Goal: Obtain resource: Download file/media

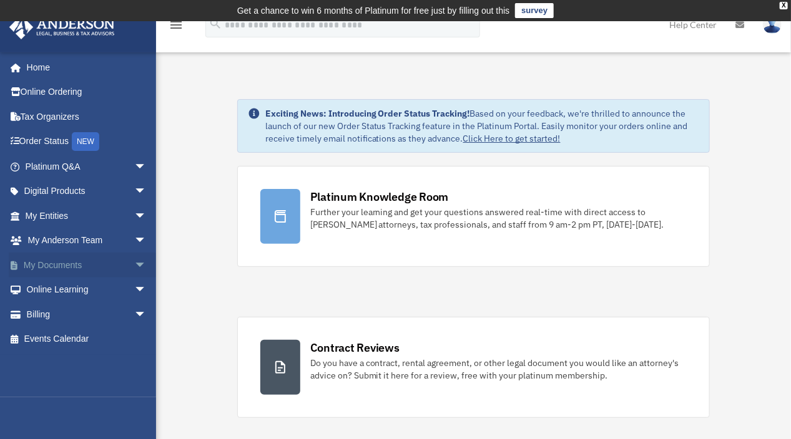
click at [70, 265] on link "My Documents arrow_drop_down" at bounding box center [87, 265] width 157 height 25
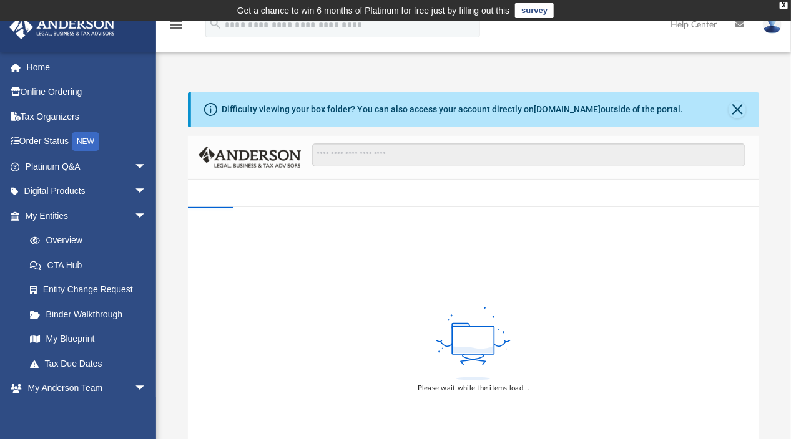
drag, startPoint x: 0, startPoint y: 0, endPoint x: 176, endPoint y: 353, distance: 394.7
click at [176, 353] on div "Difficulty viewing your box folder? You can also access your account directly o…" at bounding box center [473, 291] width 635 height 399
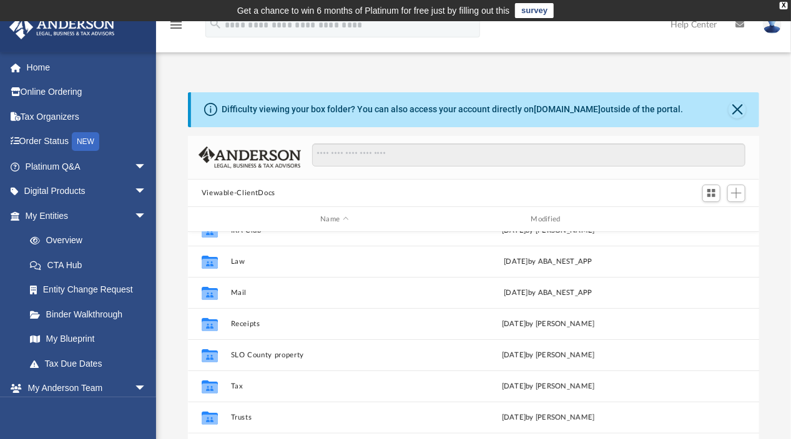
scroll to position [47, 0]
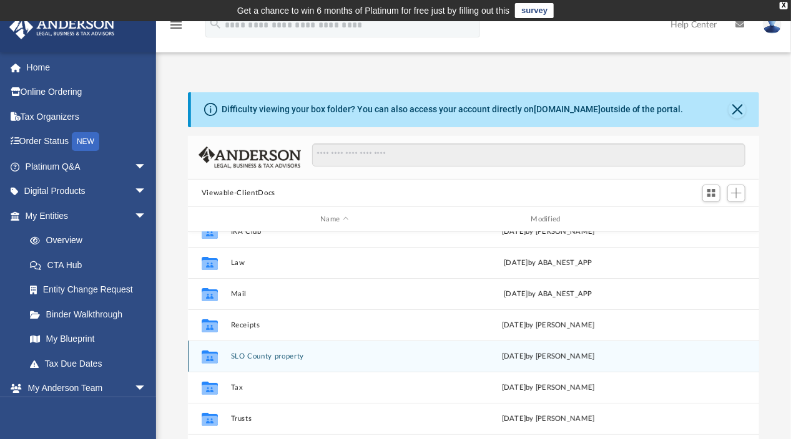
click at [677, 358] on div "Collaborated Folder SLO County property Mon Dec 11 2023 by Katharine Barrett-Av…" at bounding box center [474, 356] width 572 height 31
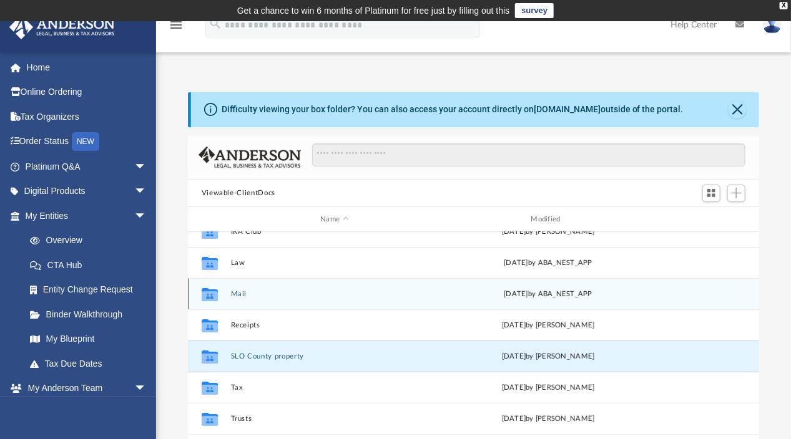
click at [539, 292] on div "yesterday by ABA_NEST_APP" at bounding box center [548, 294] width 208 height 11
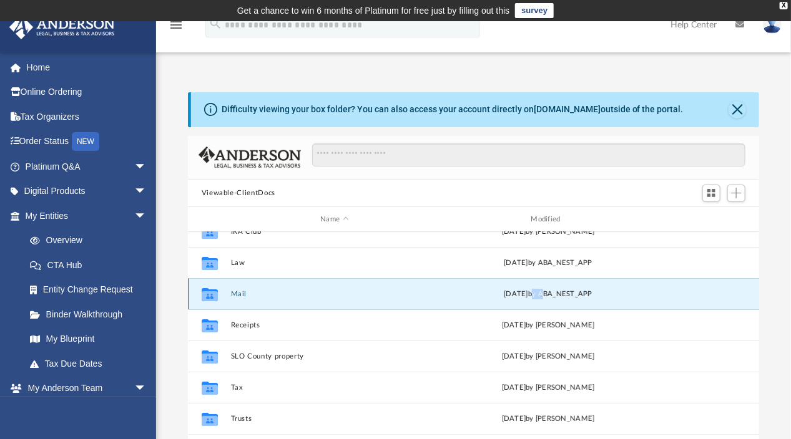
click at [539, 292] on div "yesterday by ABA_NEST_APP" at bounding box center [548, 294] width 208 height 11
click at [238, 288] on div "Collaborated Folder Mail yesterday by ABA_NEST_APP" at bounding box center [474, 293] width 572 height 31
click at [234, 292] on button "Mail" at bounding box center [334, 294] width 208 height 8
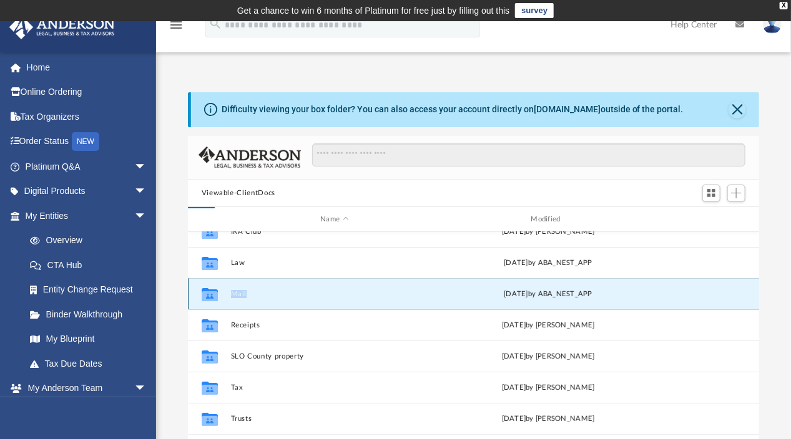
click at [242, 297] on button "Mail" at bounding box center [334, 294] width 208 height 8
click at [252, 299] on div "Collaborated Folder Mail yesterday by ABA_NEST_APP" at bounding box center [474, 293] width 572 height 31
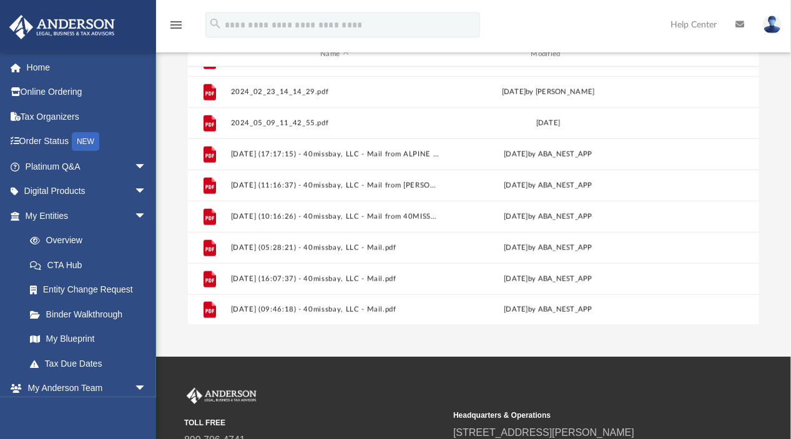
scroll to position [168, 0]
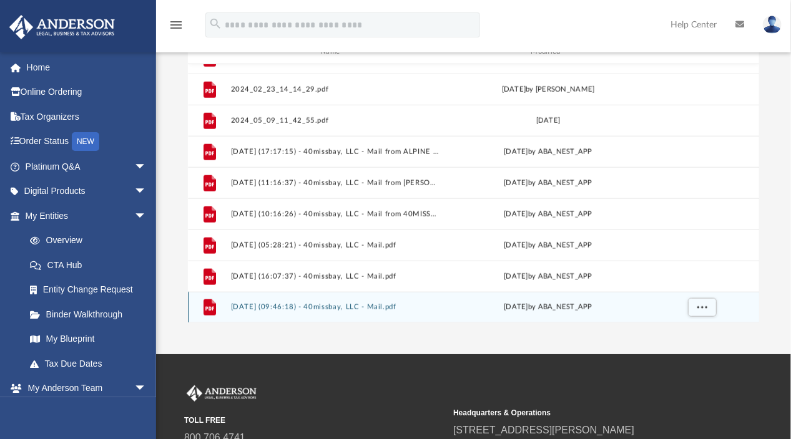
click at [275, 302] on div "File 2025.10.02 (09:46:18) - 40missbay, LLC - Mail.pdf yesterday by ABA_NEST_APP" at bounding box center [474, 307] width 572 height 31
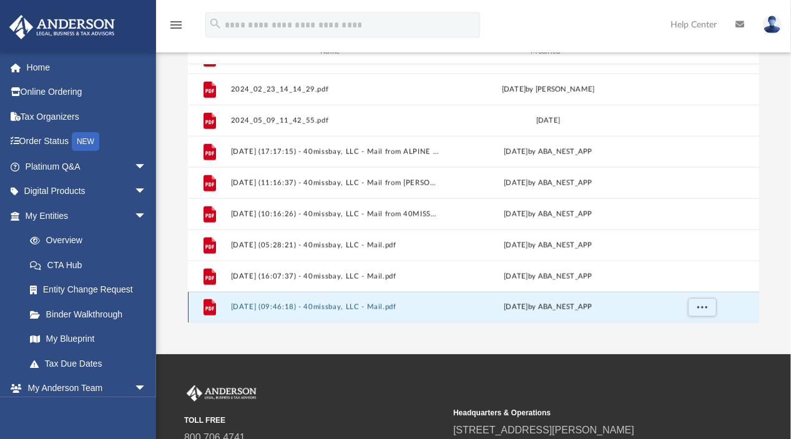
scroll to position [521, 0]
click at [275, 302] on div "File 2022_12_05 - 40missbay, LLC - VIOLATION LETTER (1).pdf Mon Dec 5 2022 by D…" at bounding box center [474, 193] width 572 height 259
click at [700, 307] on span "More options" at bounding box center [701, 308] width 10 height 7
click at [703, 306] on span "More options" at bounding box center [701, 308] width 10 height 7
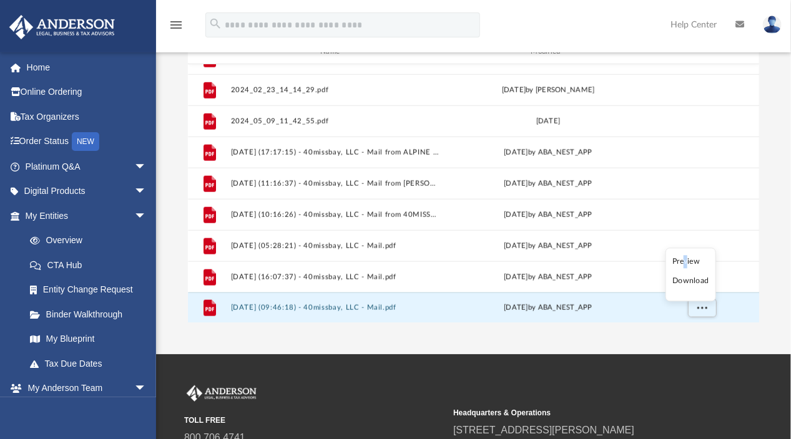
drag, startPoint x: 703, startPoint y: 306, endPoint x: 687, endPoint y: 261, distance: 47.6
click at [687, 261] on li "Preview" at bounding box center [690, 261] width 36 height 13
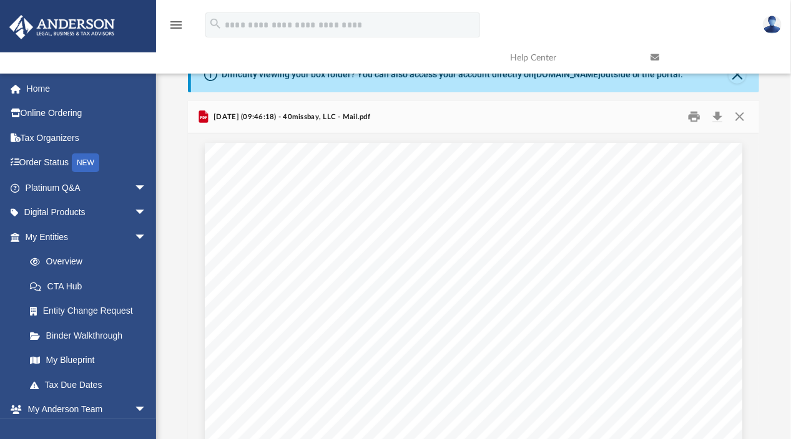
scroll to position [0, 0]
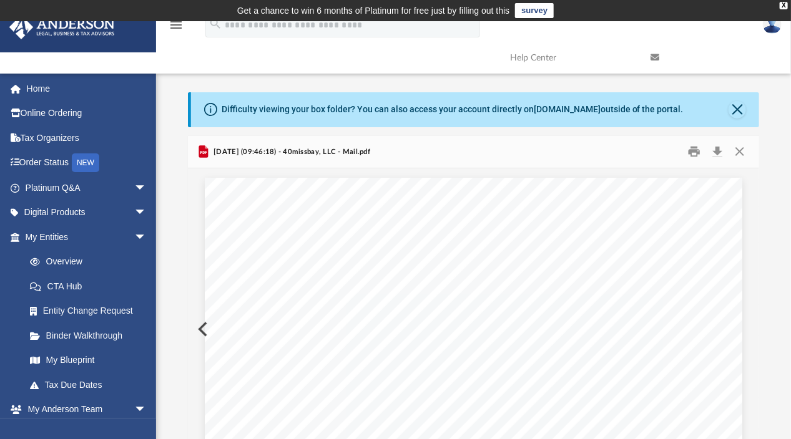
click at [279, 152] on span "2025.10.02 (09:46:18) - 40missbay, LLC - Mail.pdf" at bounding box center [290, 152] width 159 height 11
click at [696, 155] on button "Print" at bounding box center [694, 151] width 25 height 19
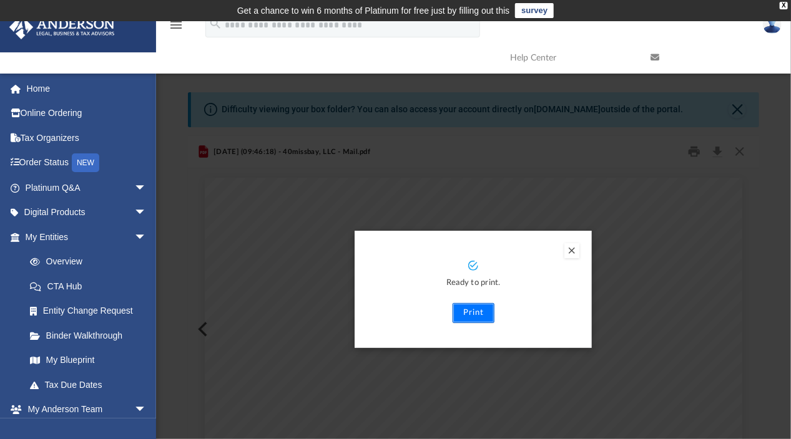
click at [474, 318] on button "Print" at bounding box center [473, 313] width 42 height 20
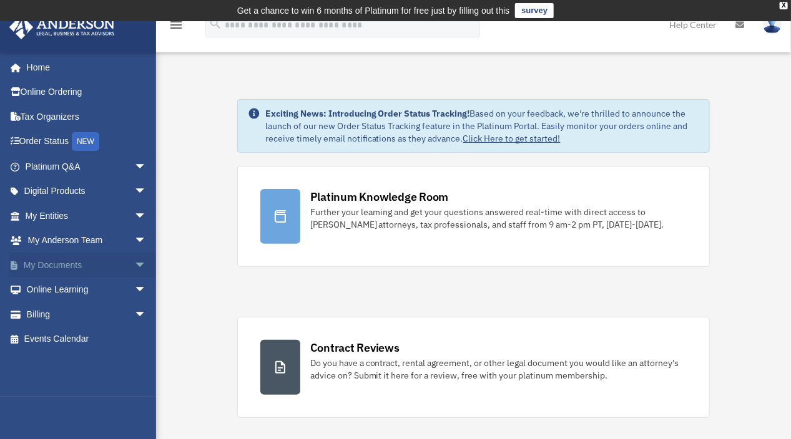
click at [134, 262] on span "arrow_drop_down" at bounding box center [146, 266] width 25 height 26
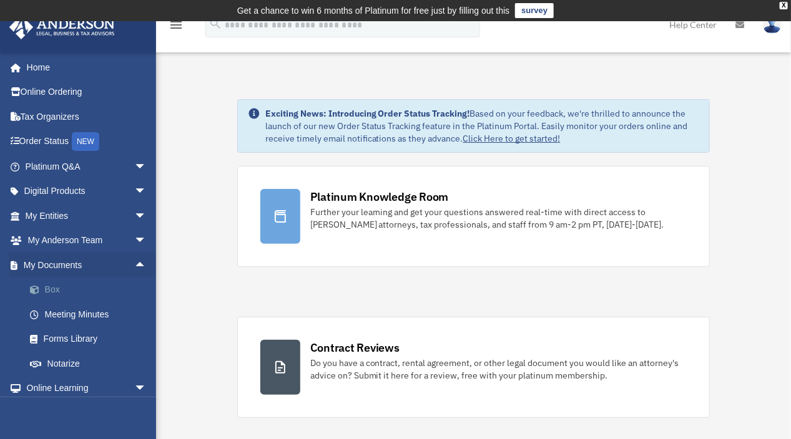
click at [56, 289] on link "Box" at bounding box center [91, 290] width 148 height 25
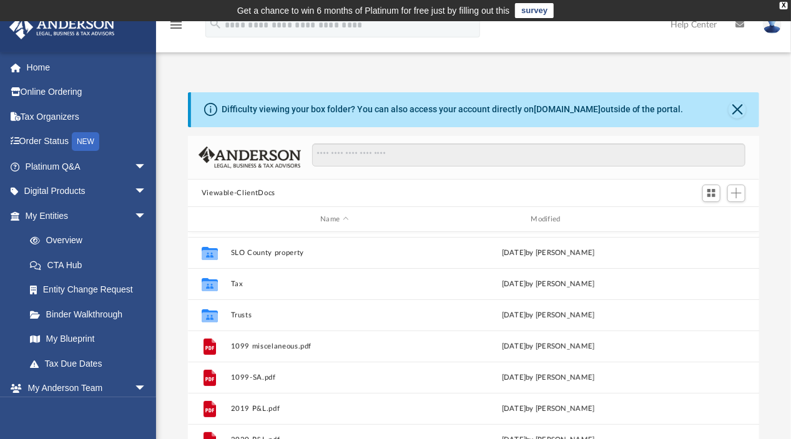
scroll to position [150, 0]
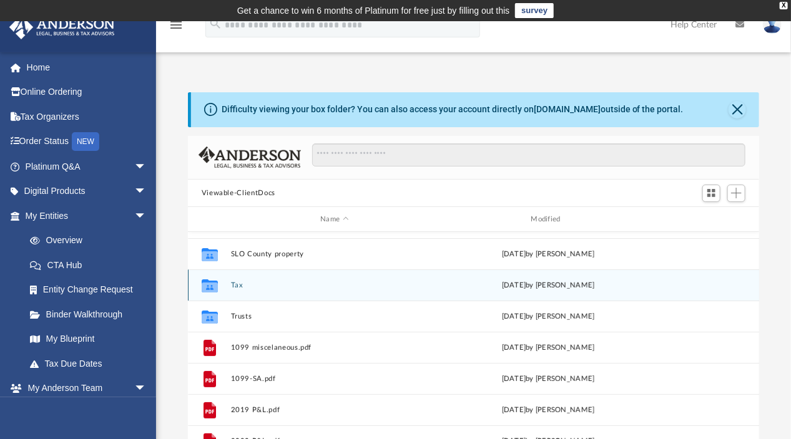
click at [238, 281] on button "Tax" at bounding box center [334, 285] width 208 height 8
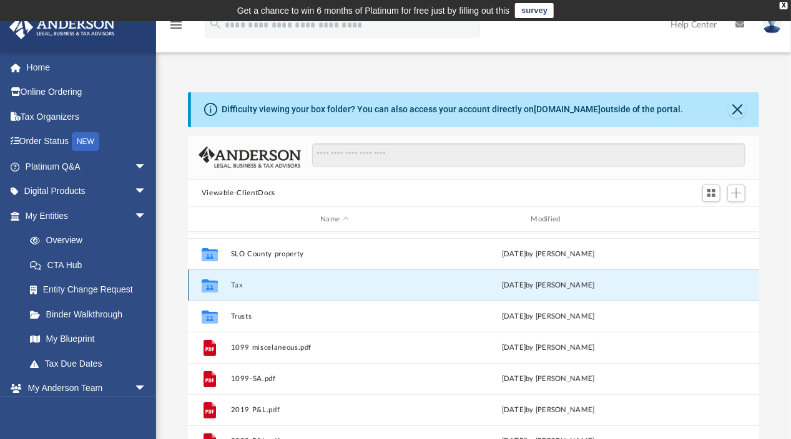
click at [238, 281] on button "Tax" at bounding box center [334, 285] width 208 height 8
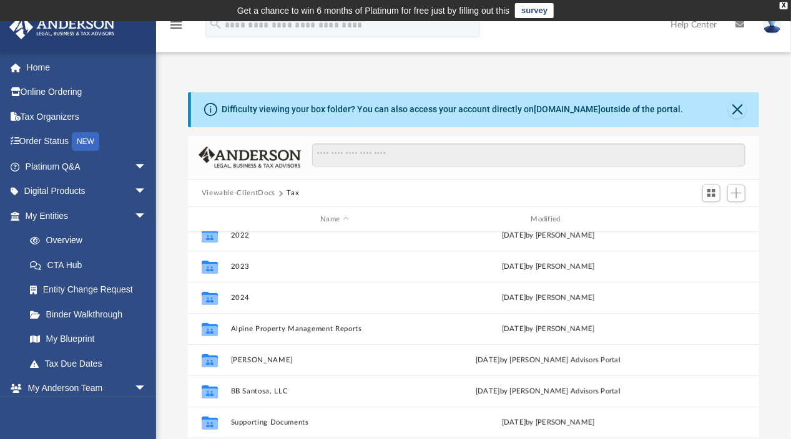
scroll to position [169, 0]
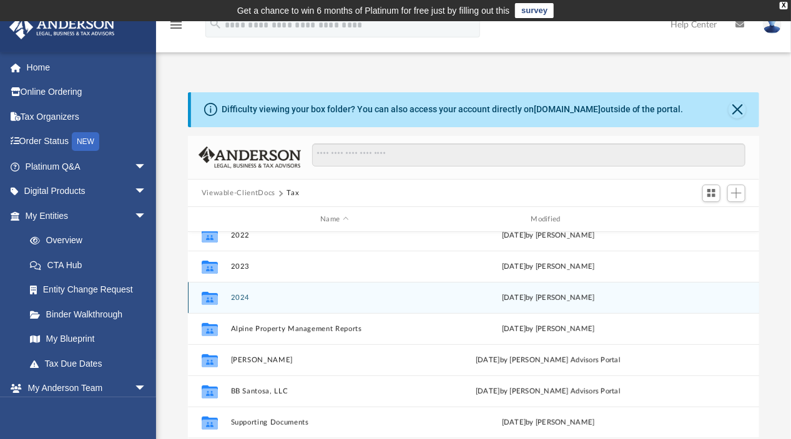
click at [238, 298] on button "2024" at bounding box center [334, 298] width 208 height 8
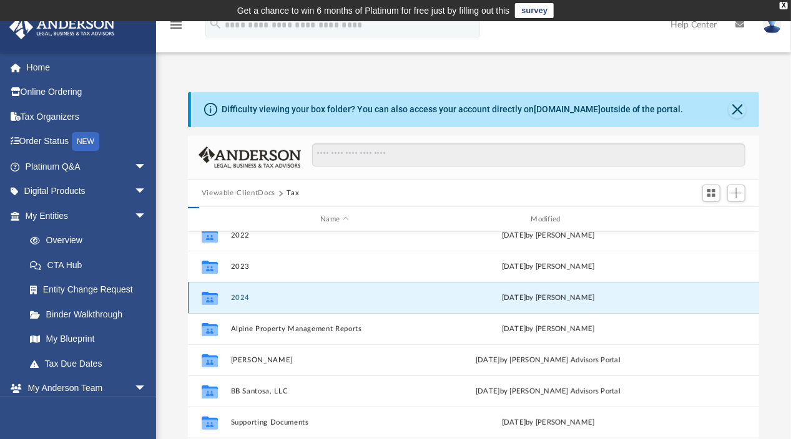
click at [238, 298] on button "2024" at bounding box center [334, 298] width 208 height 8
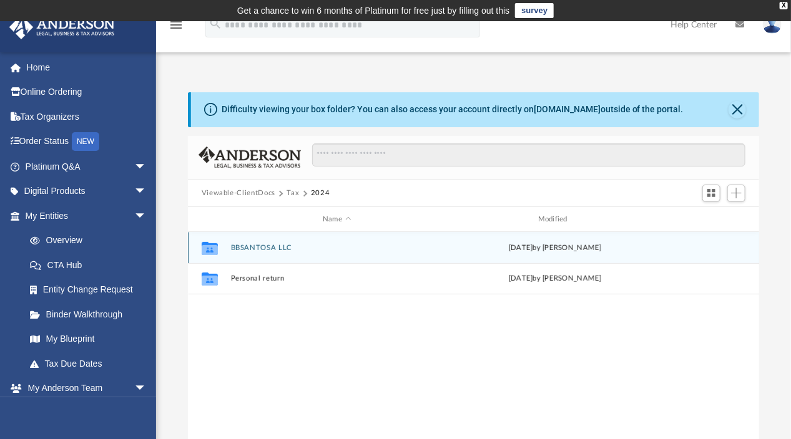
scroll to position [0, 0]
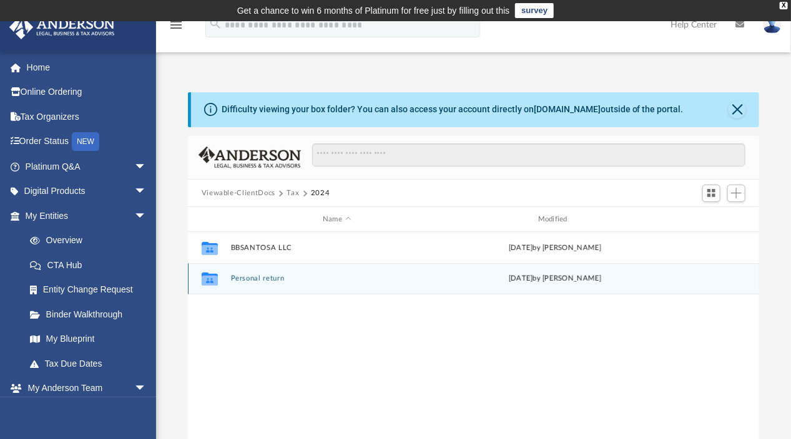
click at [238, 281] on button "Personal return" at bounding box center [336, 279] width 213 height 8
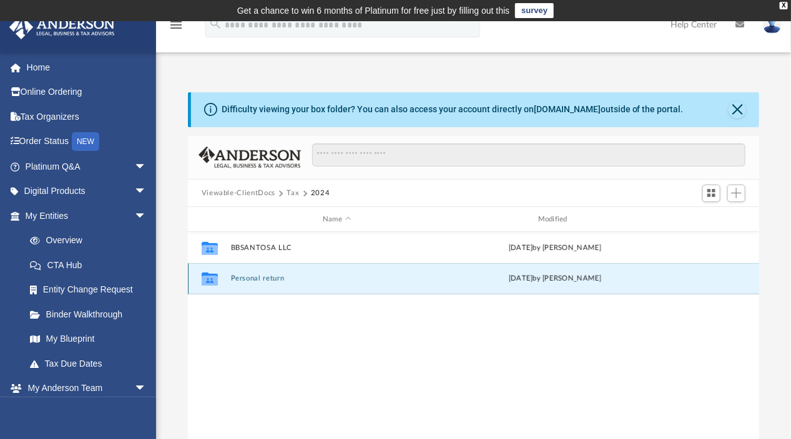
click at [238, 281] on button "Personal return" at bounding box center [336, 279] width 213 height 8
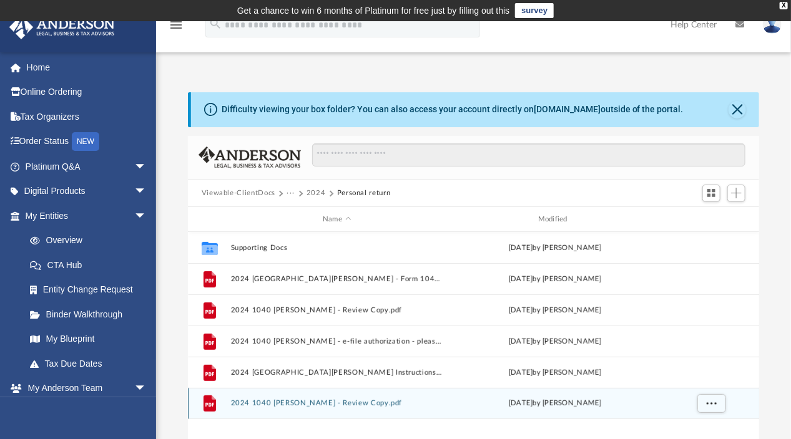
click at [292, 406] on button "2024 1040 Avendano, Katharine - Review Copy.pdf" at bounding box center [336, 404] width 213 height 8
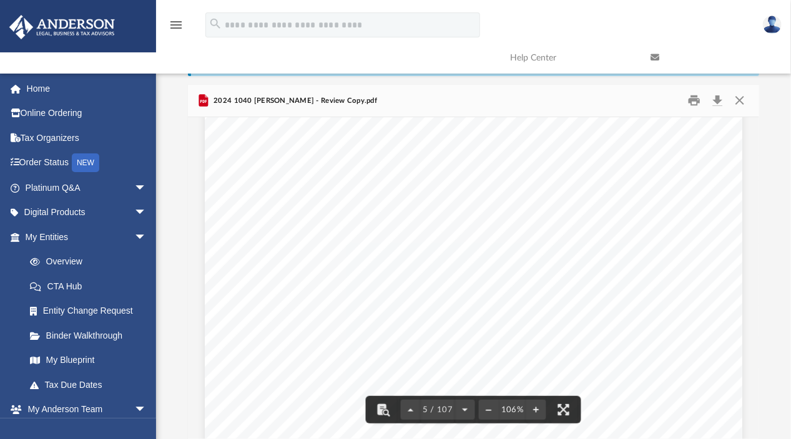
scroll to position [2890, 0]
click at [183, 228] on div "Difficulty viewing your box folder? You can also access your account directly o…" at bounding box center [473, 240] width 635 height 399
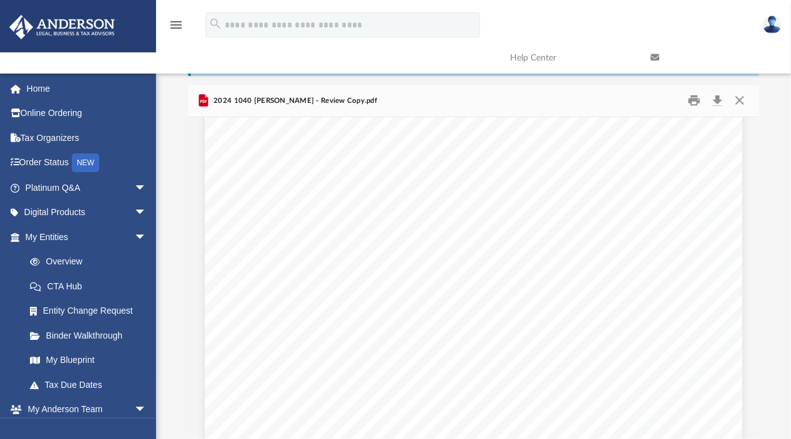
scroll to position [274, 562]
